Goal: Check status

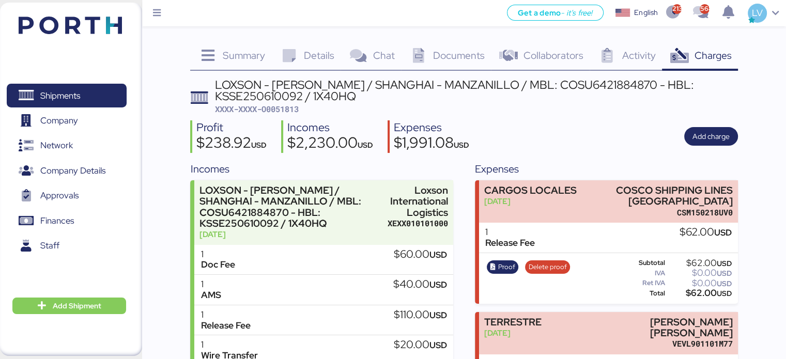
click at [76, 19] on img at bounding box center [70, 26] width 103 height 18
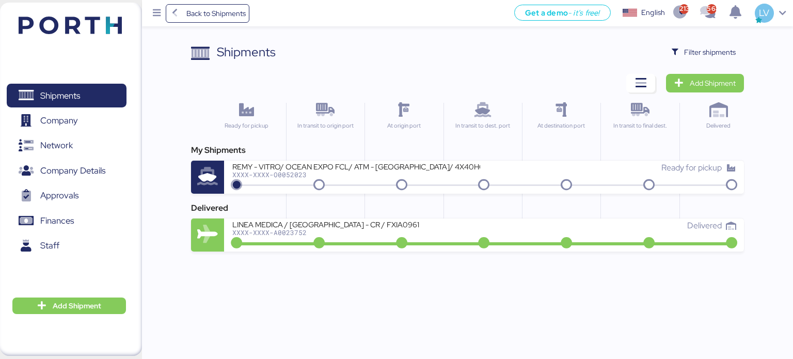
click at [76, 19] on img at bounding box center [70, 26] width 103 height 18
click at [680, 48] on span "Filter shipments" at bounding box center [704, 52] width 65 height 14
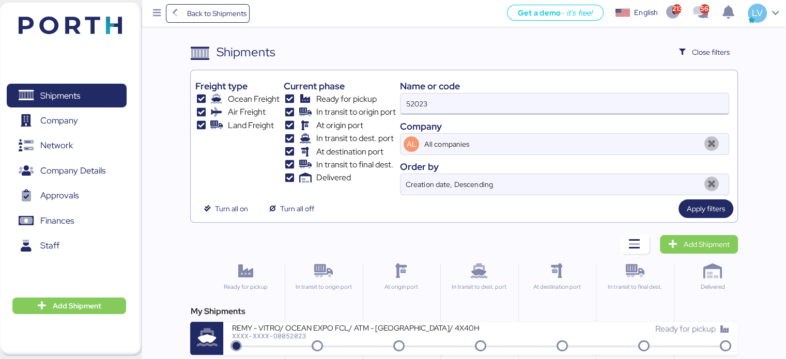
click at [587, 99] on input "52023" at bounding box center [564, 104] width 328 height 21
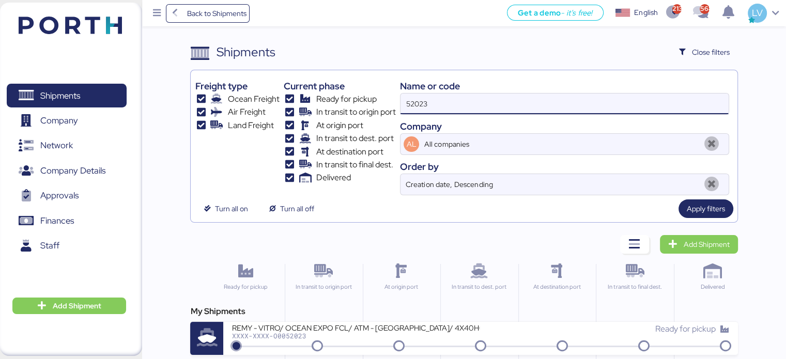
click at [587, 99] on input "52023" at bounding box center [564, 104] width 328 height 21
paste input "COSU6425057630"
type input "COSU6425057630"
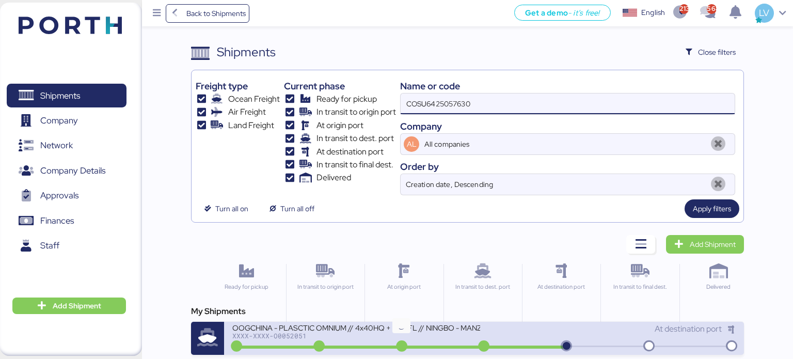
click at [424, 341] on icon at bounding box center [402, 346] width 50 height 11
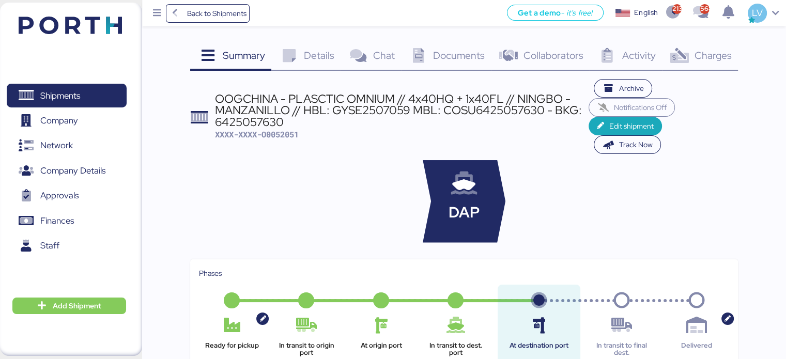
click at [281, 61] on icon at bounding box center [288, 56] width 22 height 15
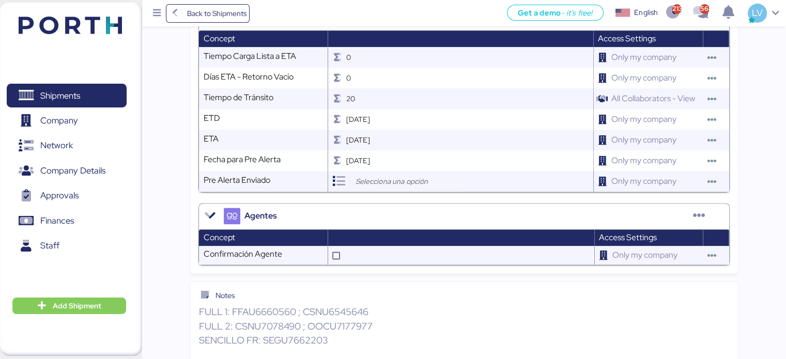
scroll to position [1413, 0]
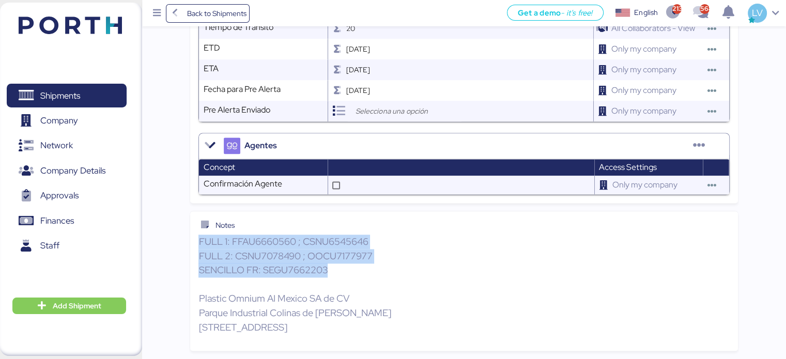
drag, startPoint x: 348, startPoint y: 253, endPoint x: 186, endPoint y: 220, distance: 165.4
copy p "FULL 1: FFAU6660560 ; CSNU6545646 FULL 2: CSNU7078490 ; OOCU7177977 SENCILLO FR…"
